Goal: Information Seeking & Learning: Understand process/instructions

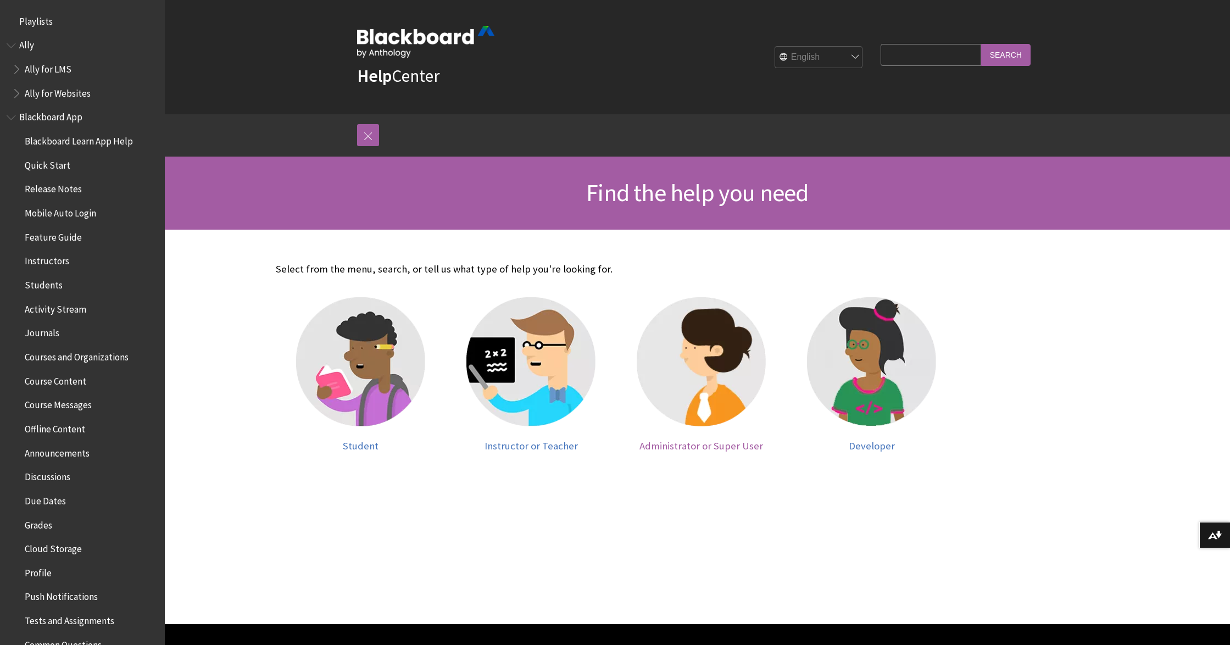
click at [708, 388] on img at bounding box center [701, 361] width 129 height 129
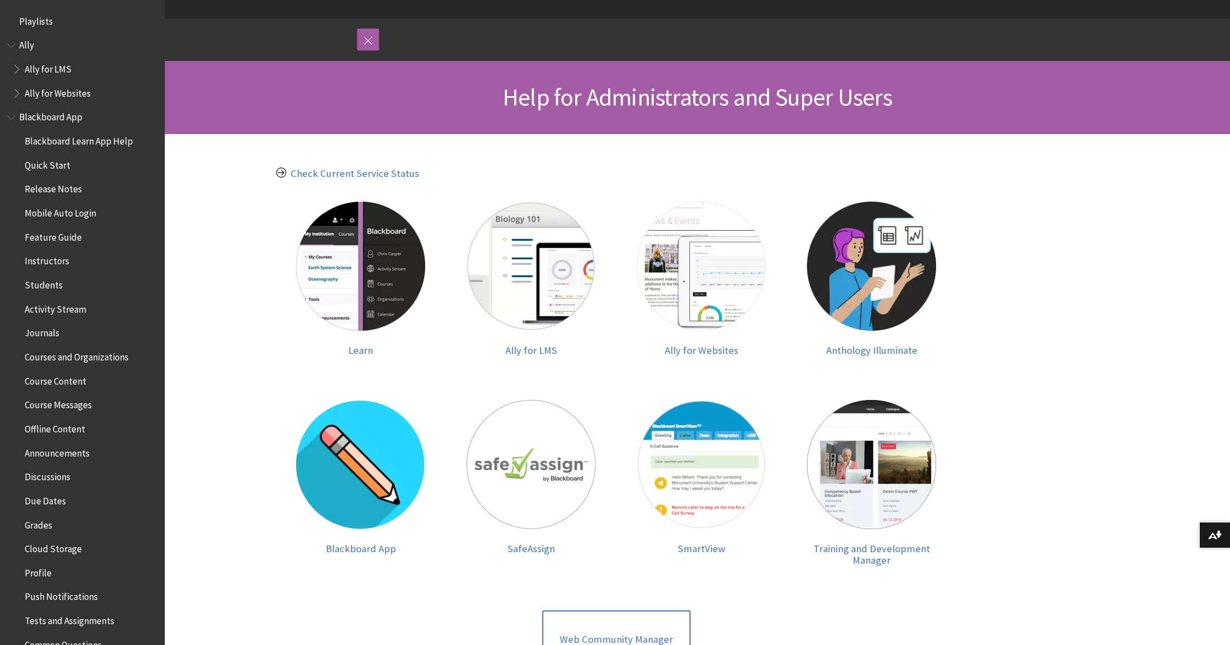
scroll to position [96, 0]
click at [346, 285] on img at bounding box center [360, 266] width 129 height 129
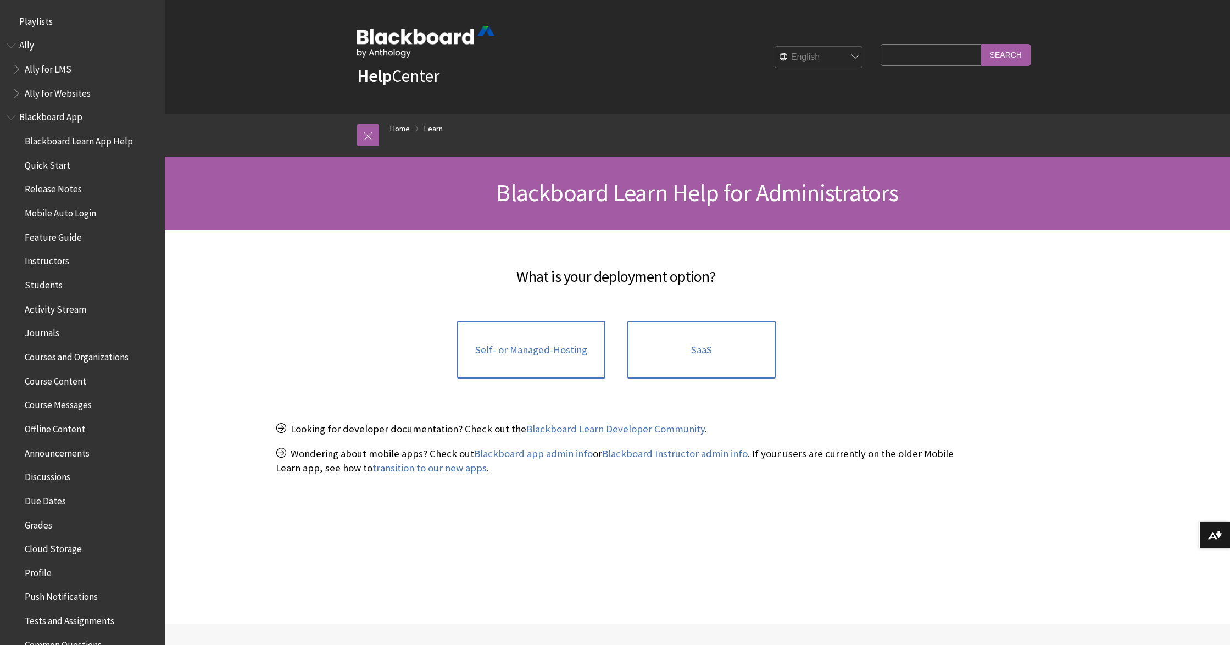
scroll to position [877, 0]
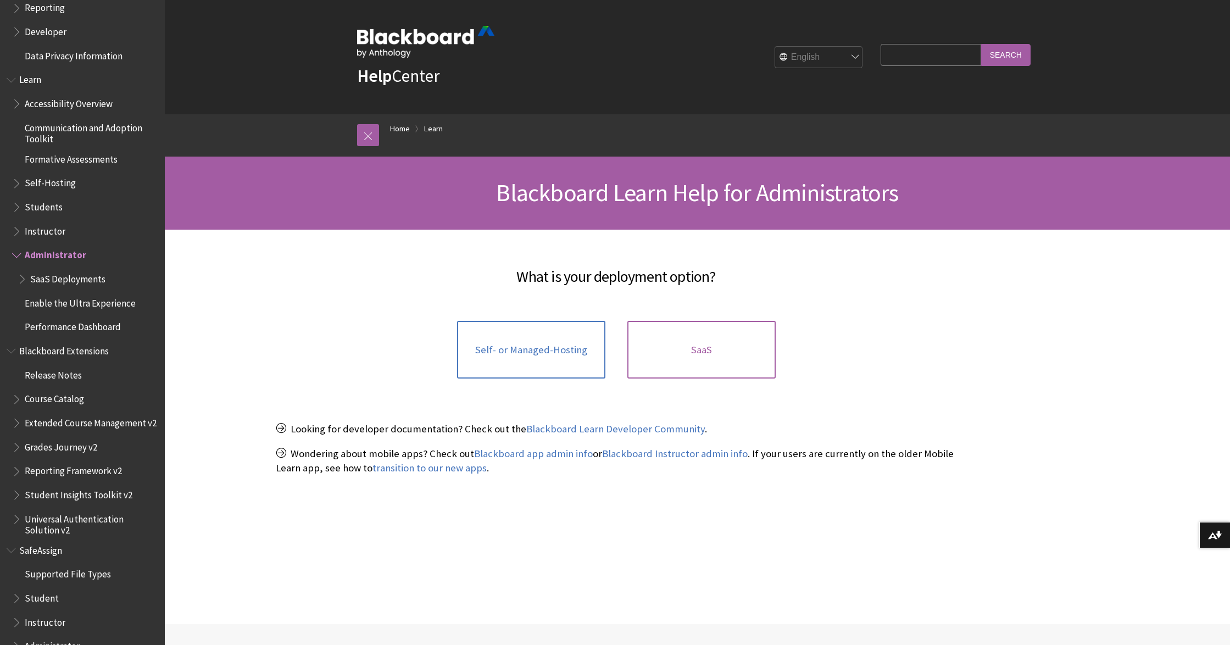
click at [681, 350] on link "SaaS" at bounding box center [701, 350] width 148 height 58
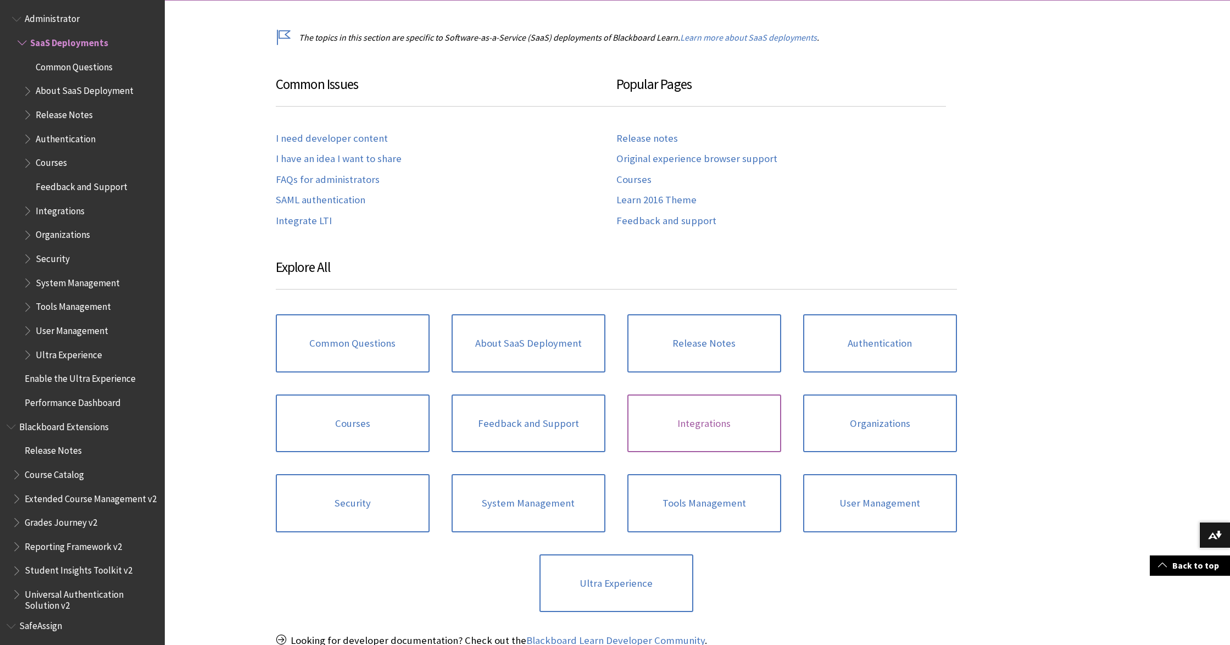
scroll to position [230, 0]
click at [664, 410] on link "Integrations" at bounding box center [704, 423] width 154 height 58
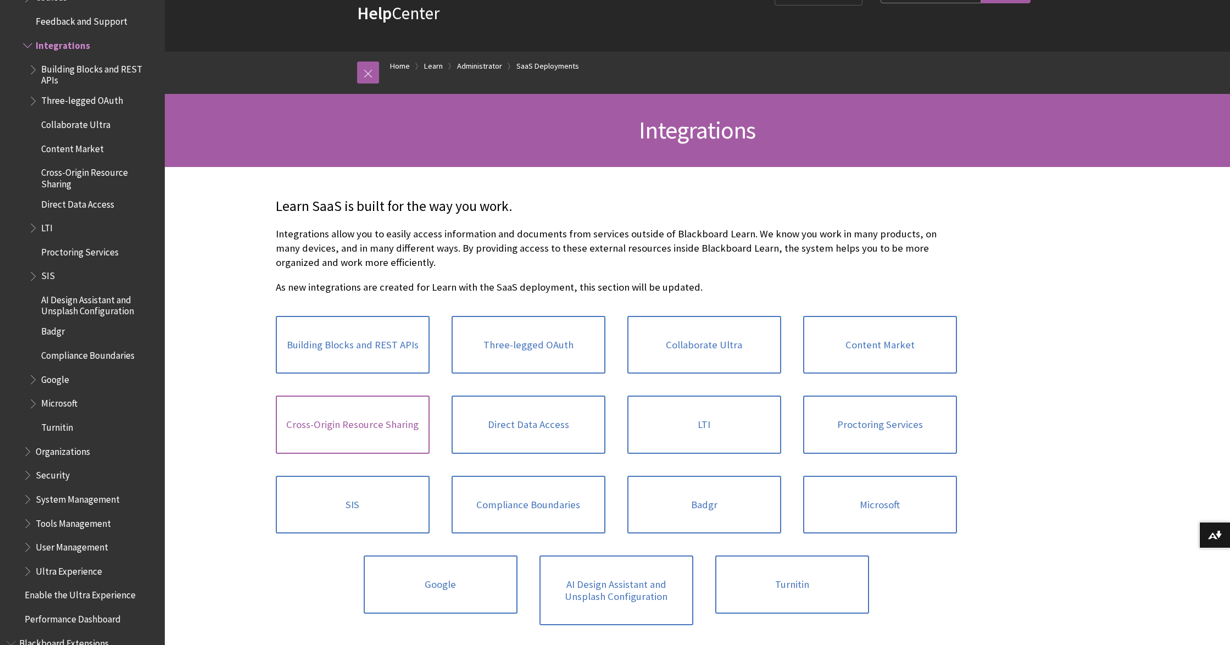
scroll to position [64, 0]
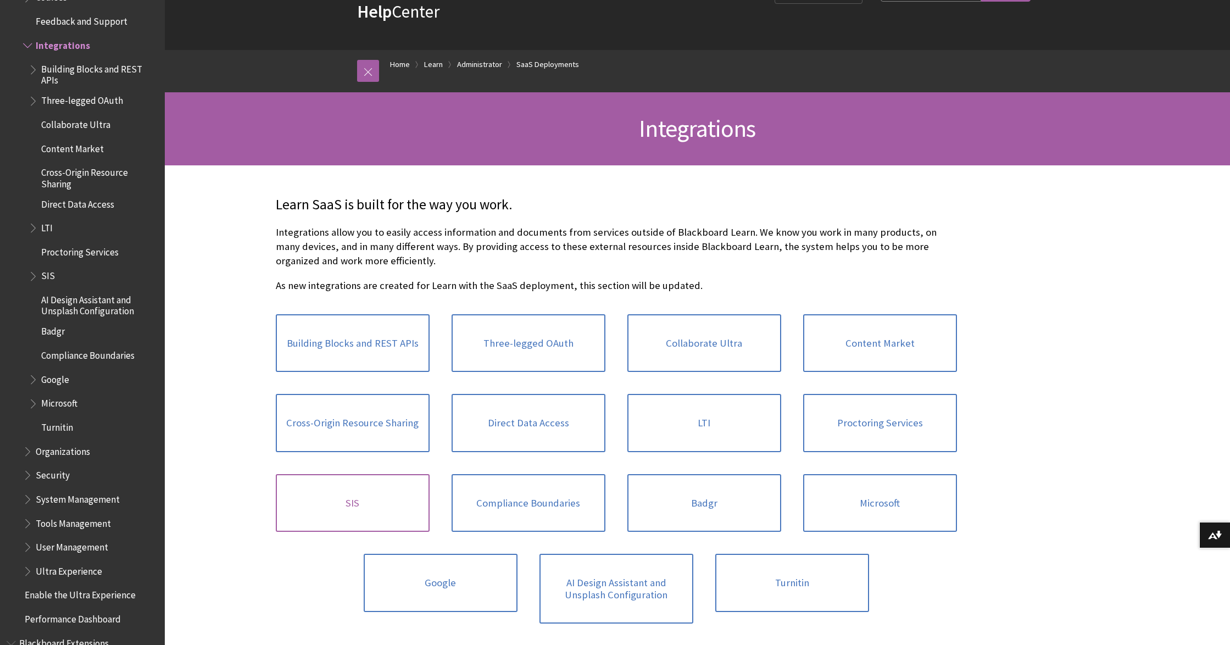
click at [369, 497] on link "SIS" at bounding box center [353, 503] width 154 height 58
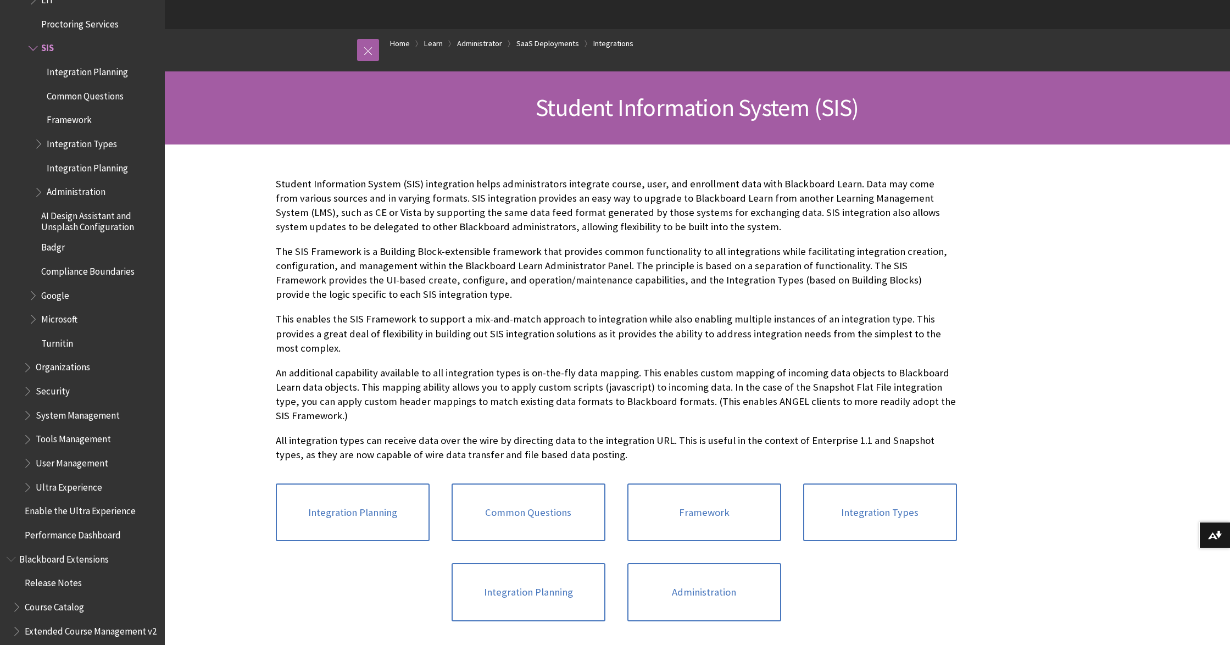
scroll to position [79, 0]
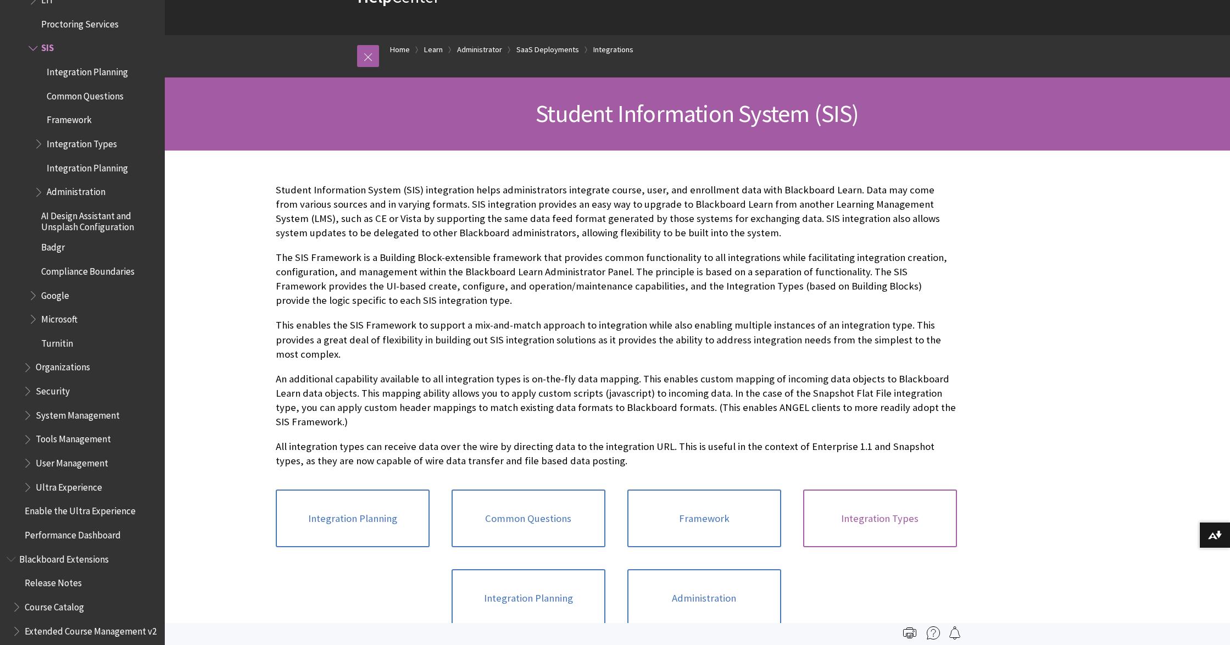
click at [870, 516] on link "Integration Types" at bounding box center [880, 518] width 154 height 58
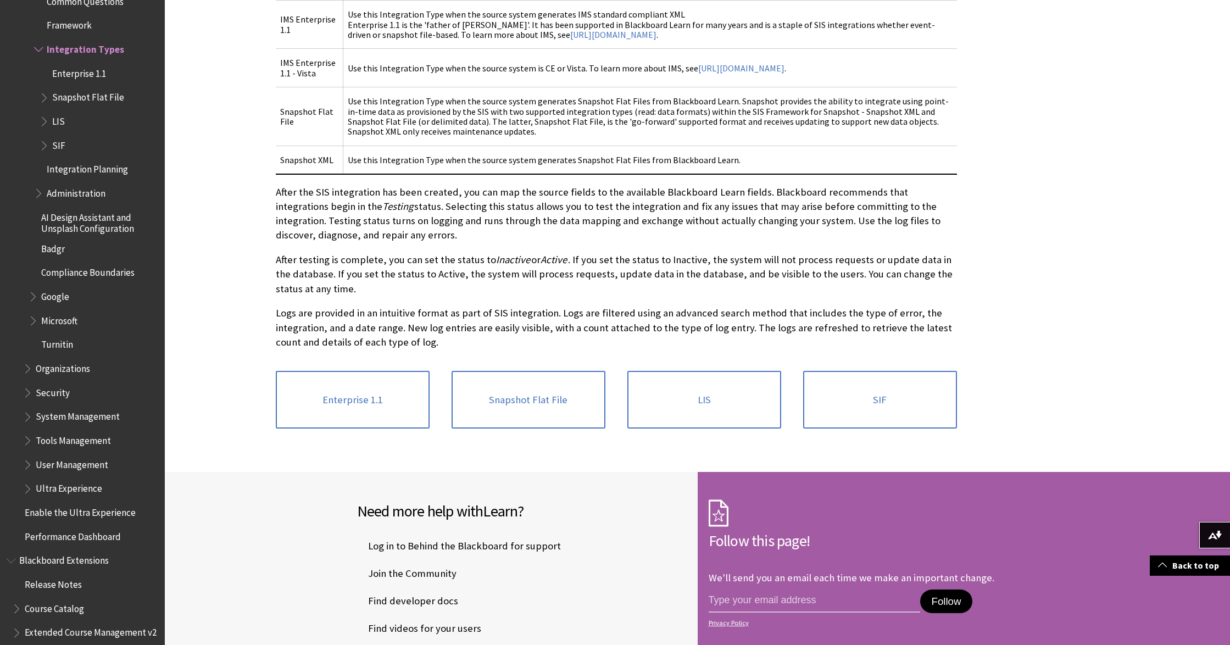
scroll to position [479, 0]
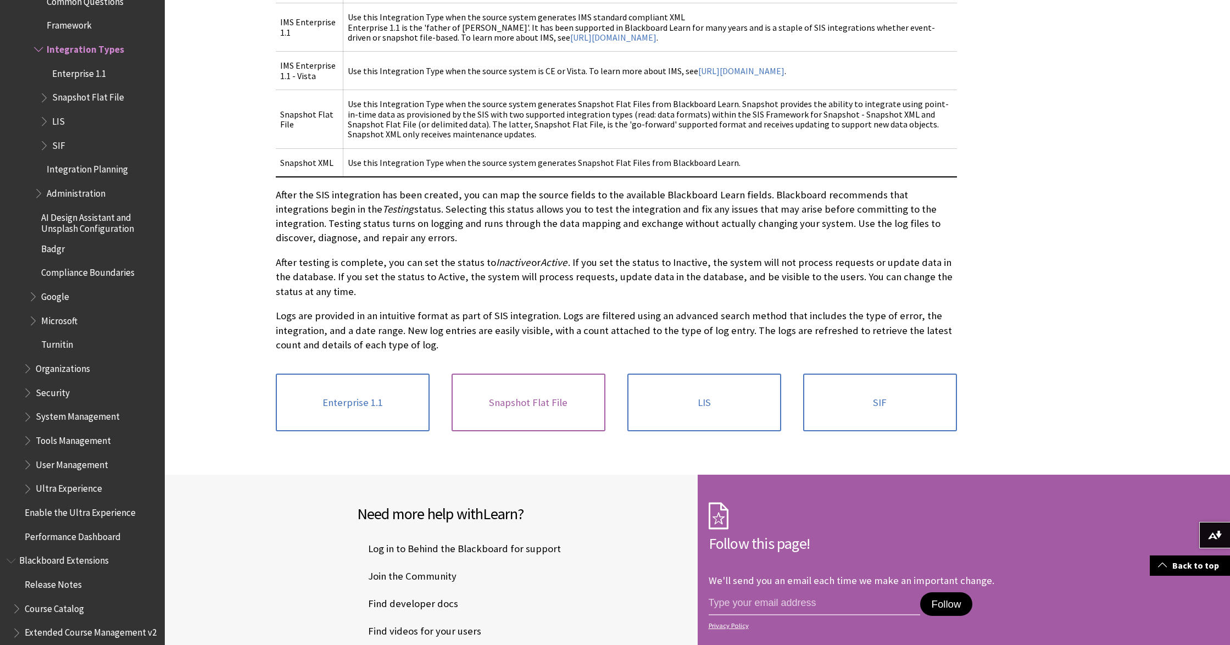
click at [525, 422] on link "Snapshot Flat File" at bounding box center [529, 403] width 154 height 58
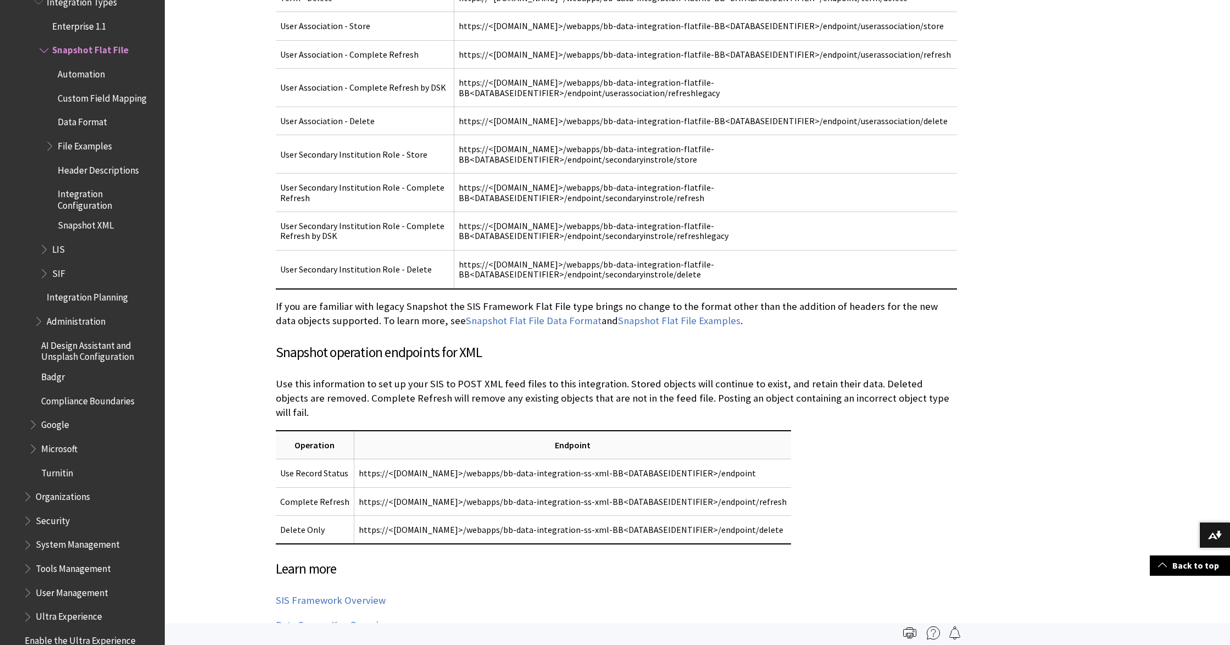
scroll to position [4853, 0]
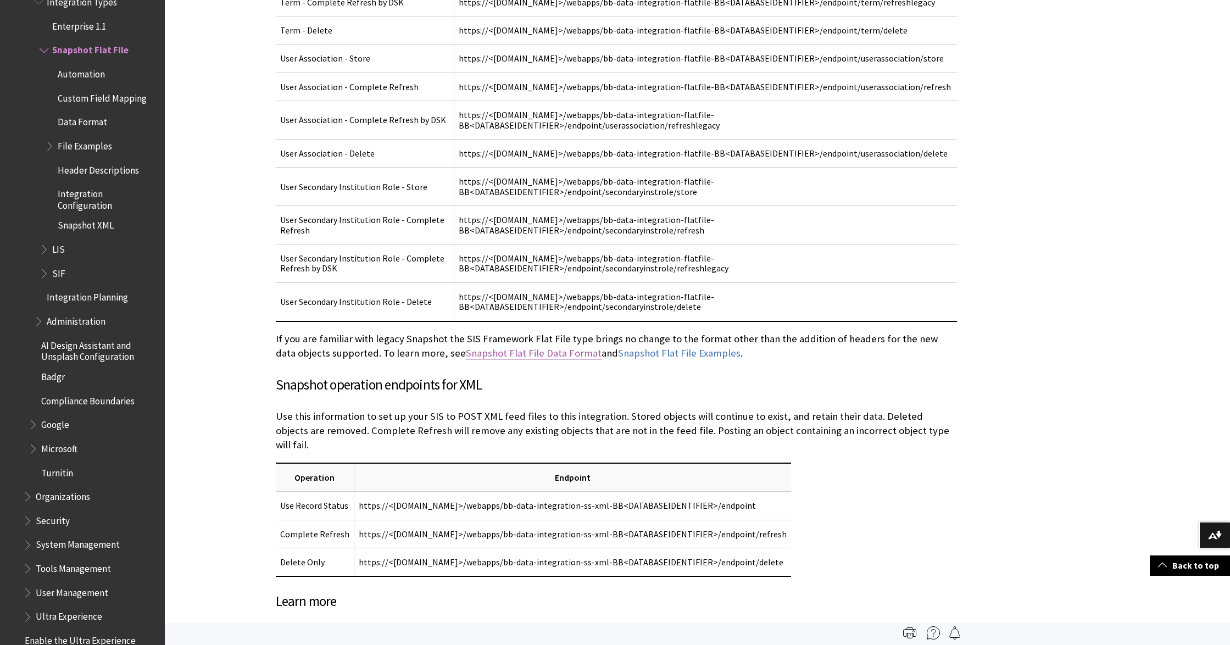
click at [496, 360] on link "Snapshot Flat File Data Format" at bounding box center [534, 353] width 136 height 13
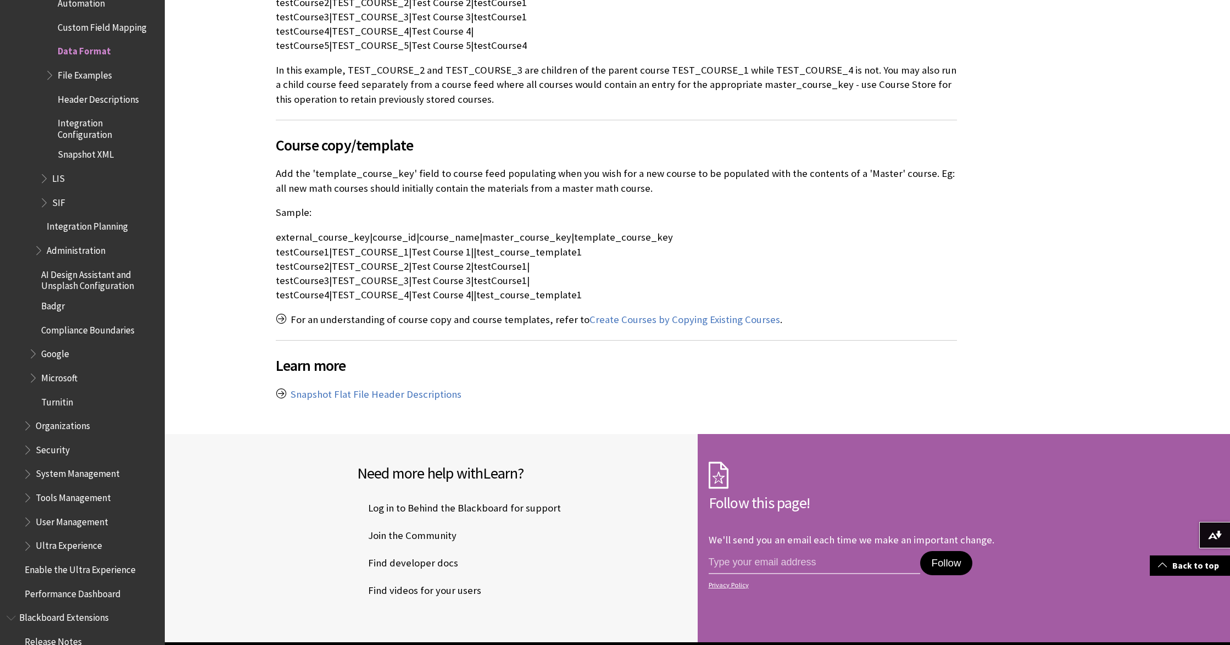
scroll to position [4688, 0]
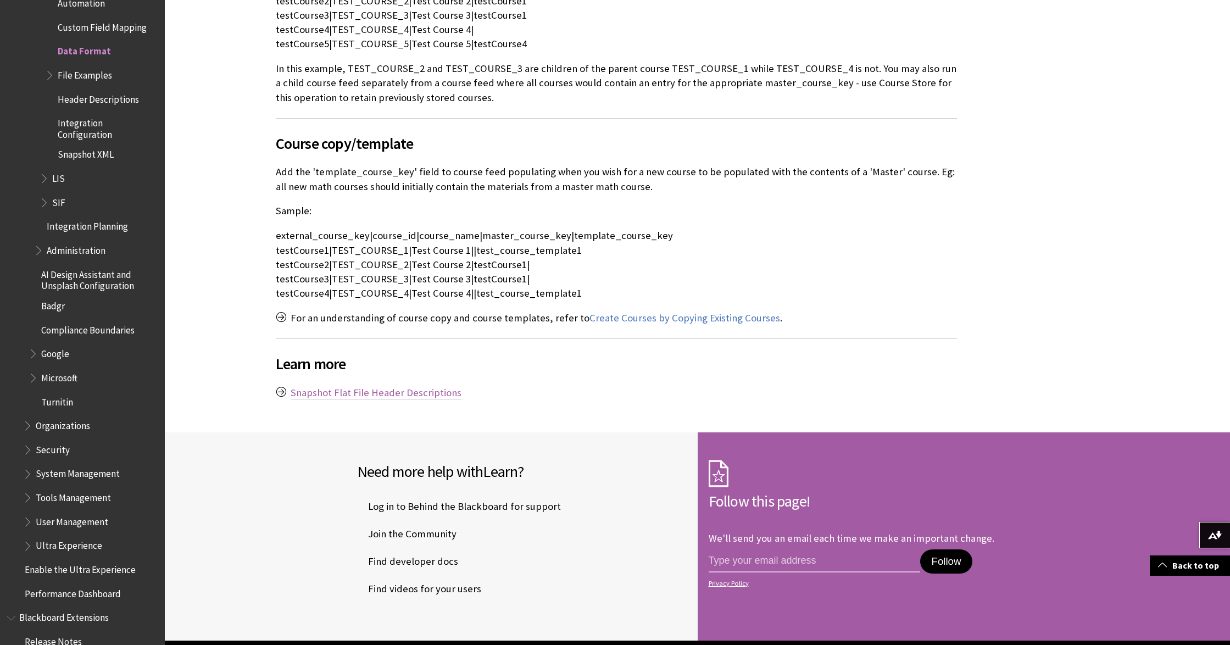
click at [386, 386] on link "Snapshot Flat File Header Descriptions" at bounding box center [376, 392] width 171 height 13
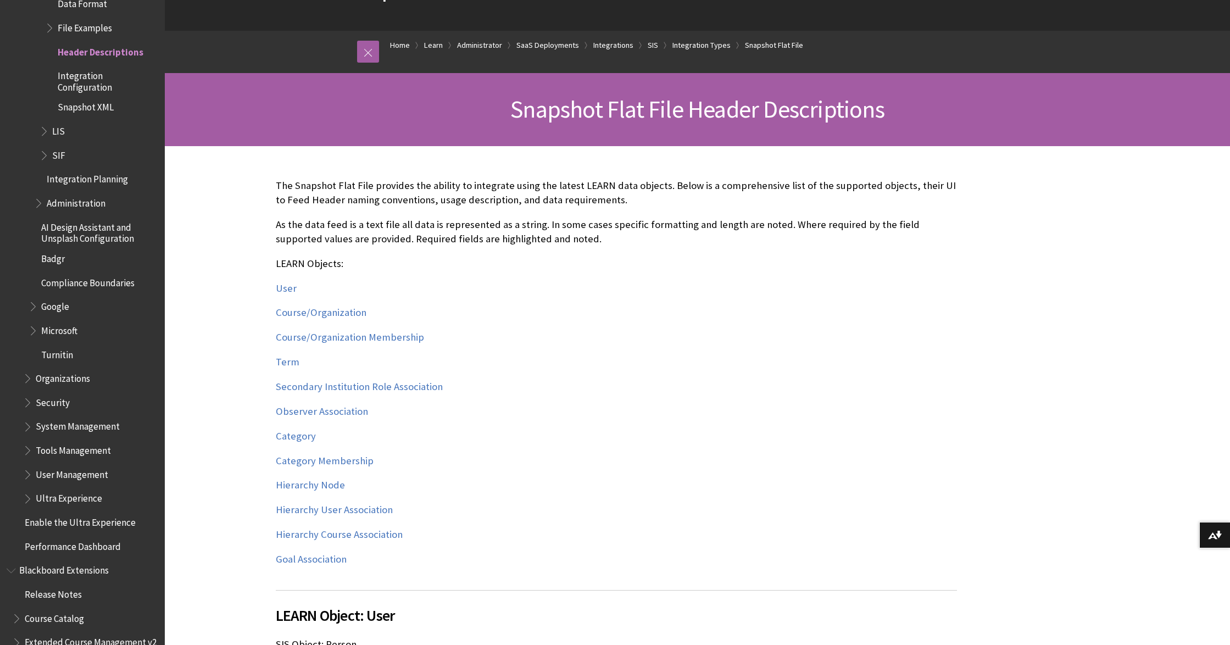
scroll to position [89, 0]
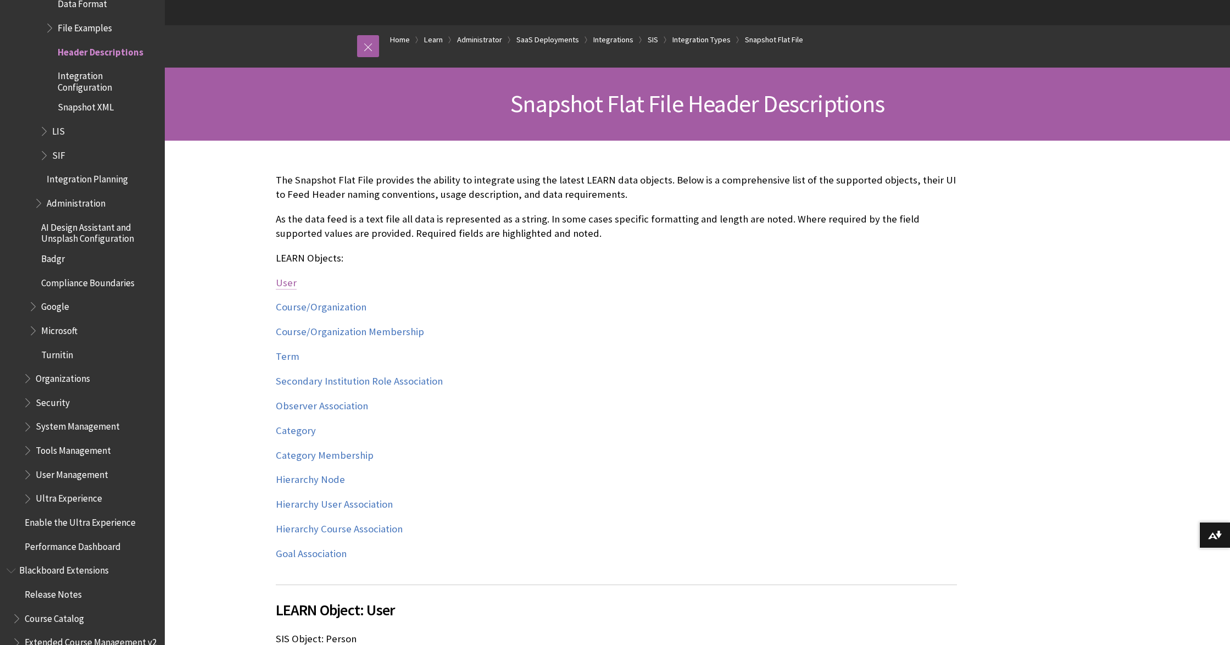
click at [292, 282] on link "User" at bounding box center [286, 282] width 21 height 13
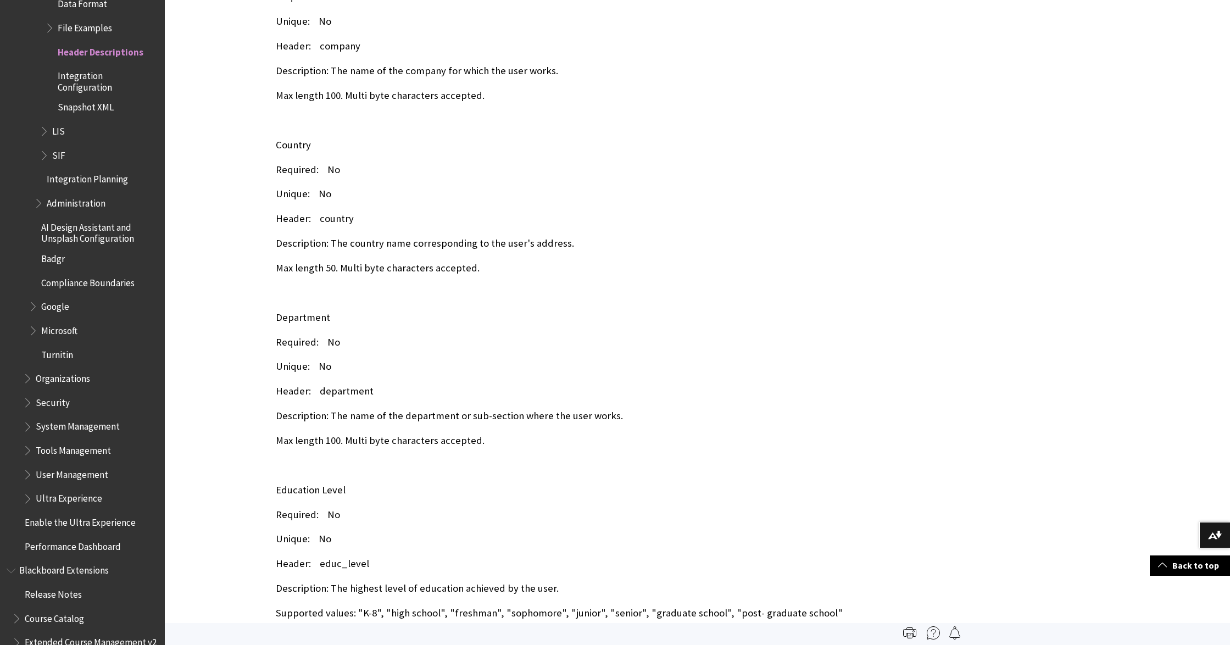
scroll to position [2870, 0]
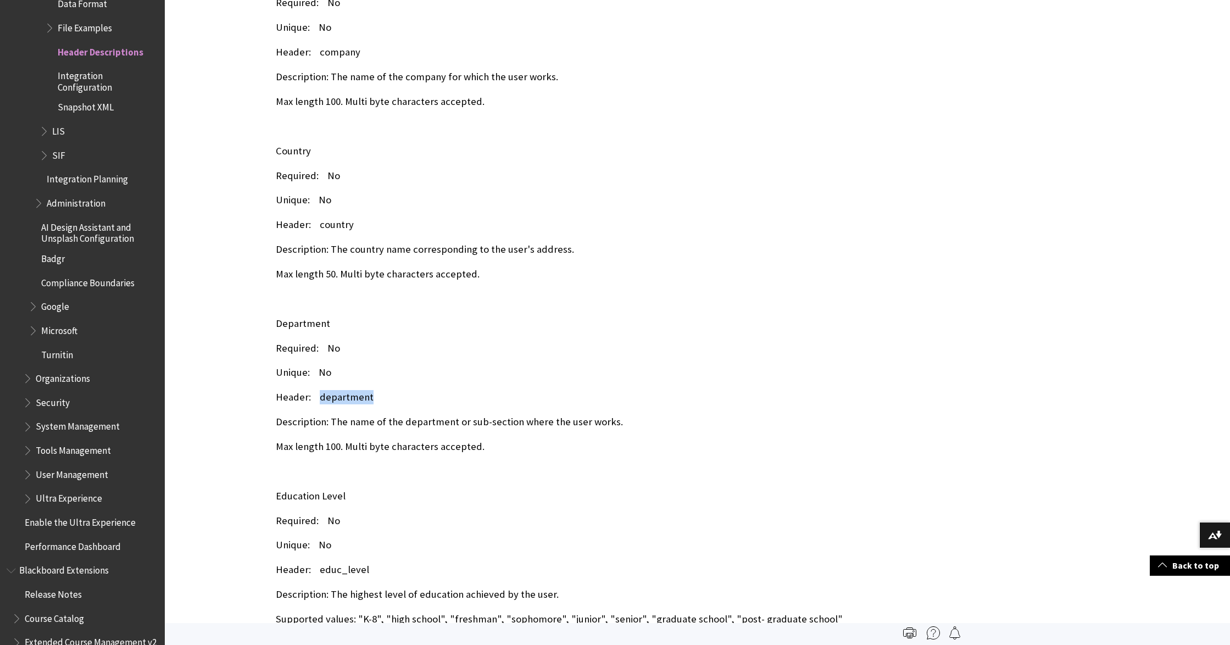
drag, startPoint x: 318, startPoint y: 385, endPoint x: 368, endPoint y: 385, distance: 50.5
click at [368, 390] on p "Header: department" at bounding box center [616, 397] width 681 height 14
copy p "department"
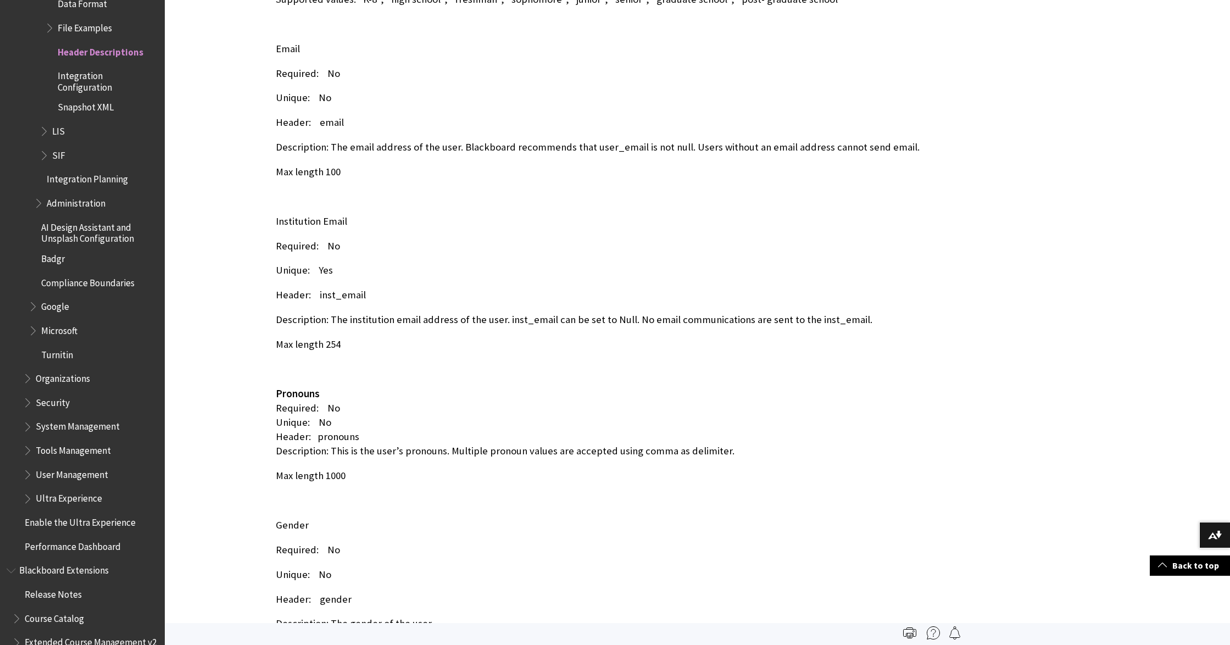
scroll to position [3486, 0]
